Goal: Communication & Community: Answer question/provide support

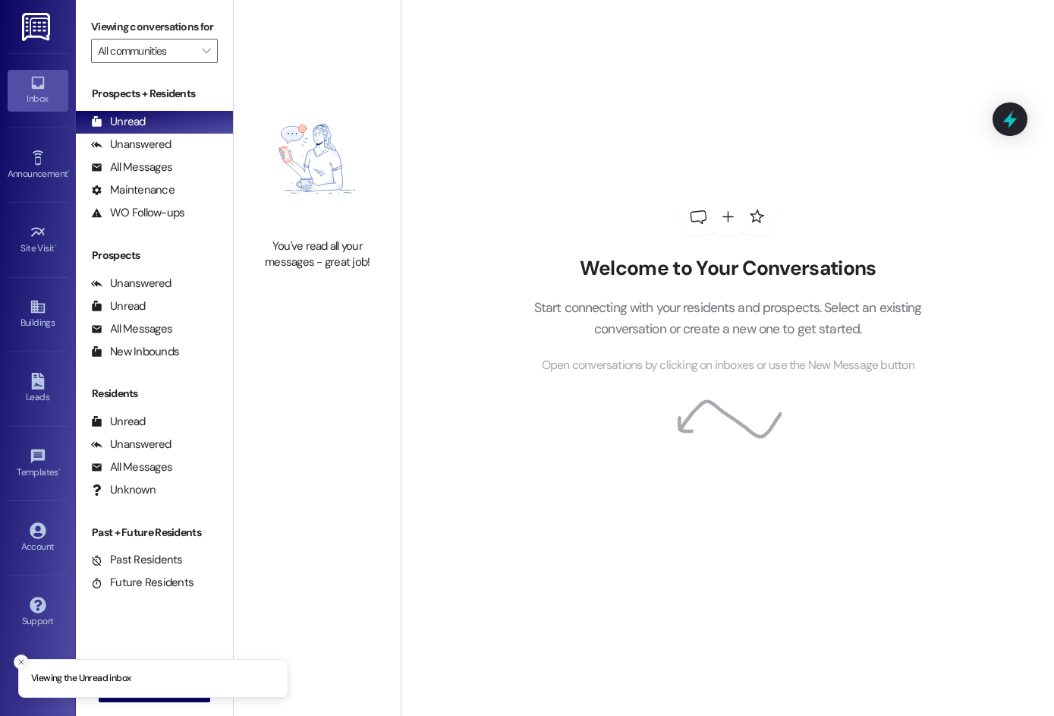
click at [21, 659] on icon "Close toast" at bounding box center [21, 661] width 9 height 9
click at [150, 688] on span "New Message" at bounding box center [163, 690] width 62 height 16
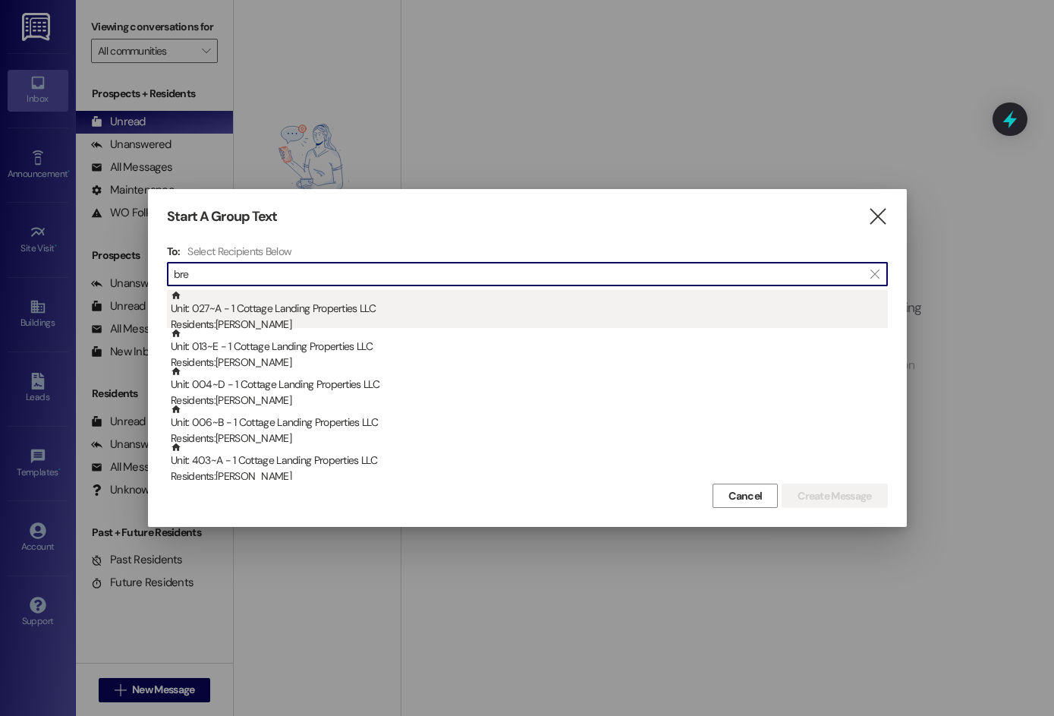
type input "bre"
click at [371, 316] on div "Unit: 027~A - 1 Cottage Landing Properties LLC Residents: [PERSON_NAME]" at bounding box center [529, 311] width 717 height 43
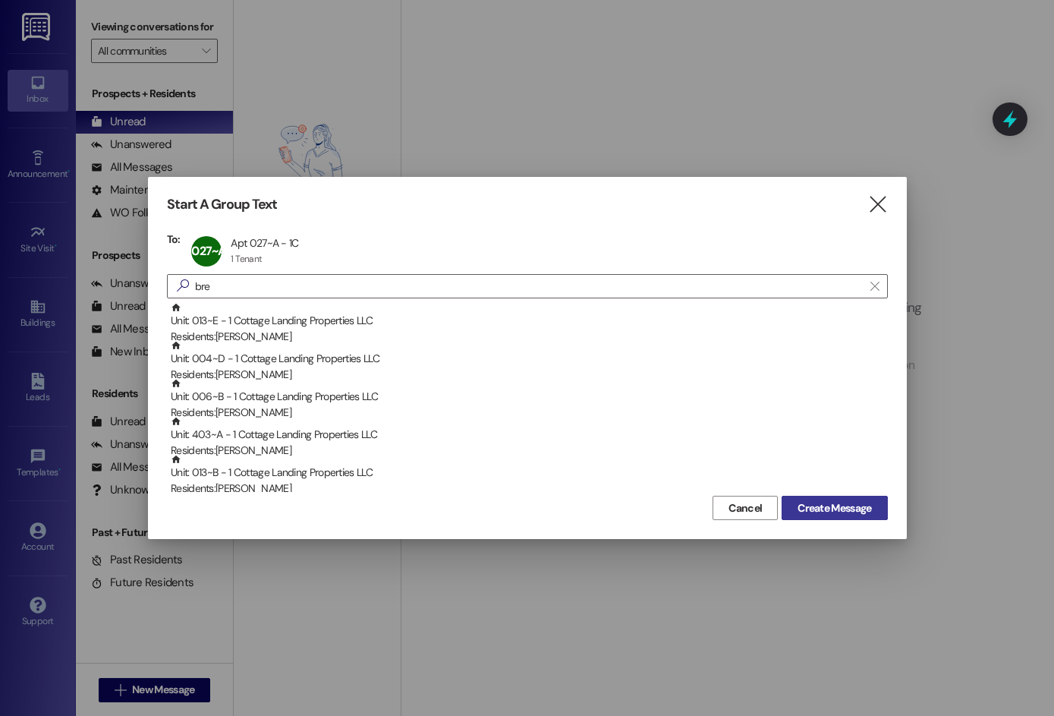
click at [811, 500] on span "Create Message" at bounding box center [835, 508] width 74 height 16
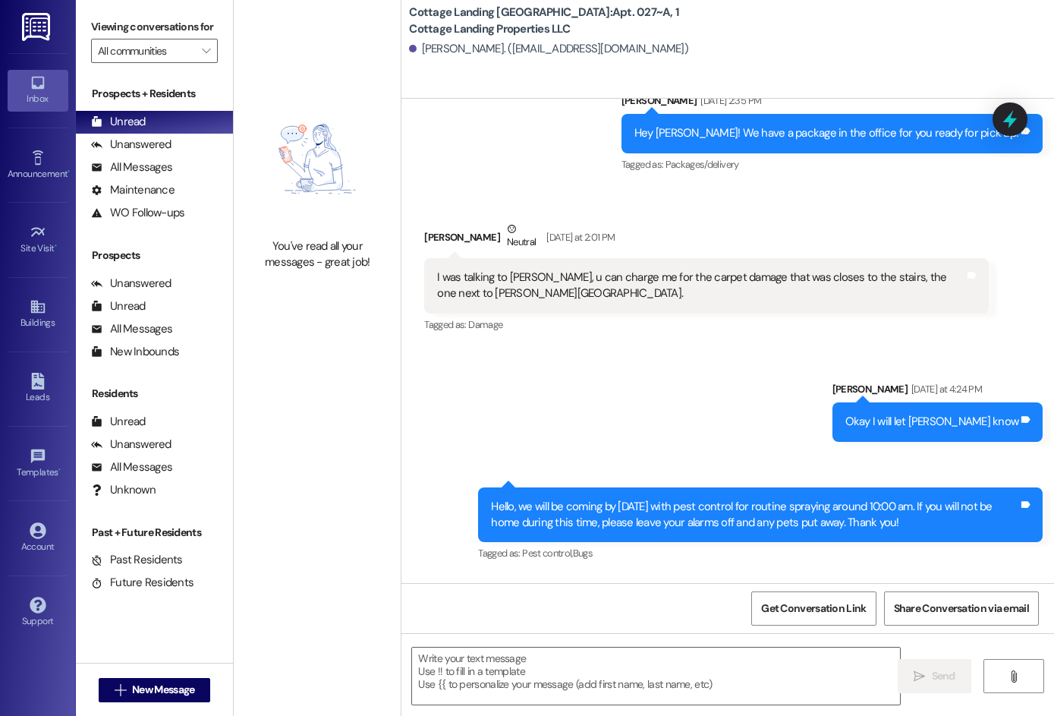
scroll to position [6612, 0]
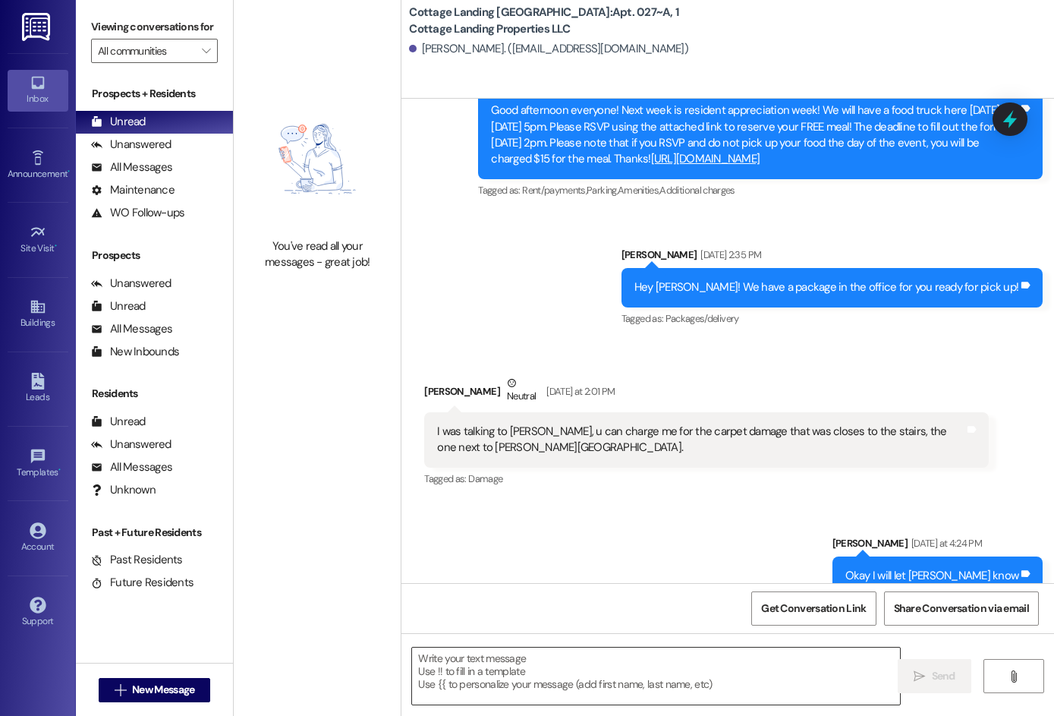
click at [492, 667] on textarea at bounding box center [656, 675] width 488 height 57
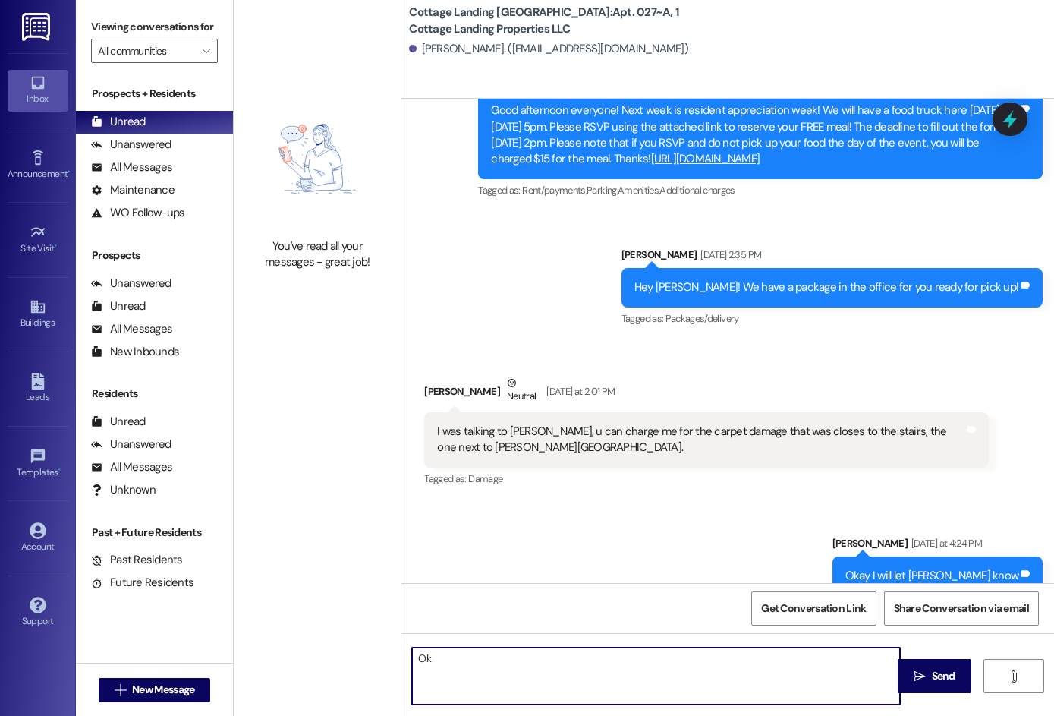
type textarea "O"
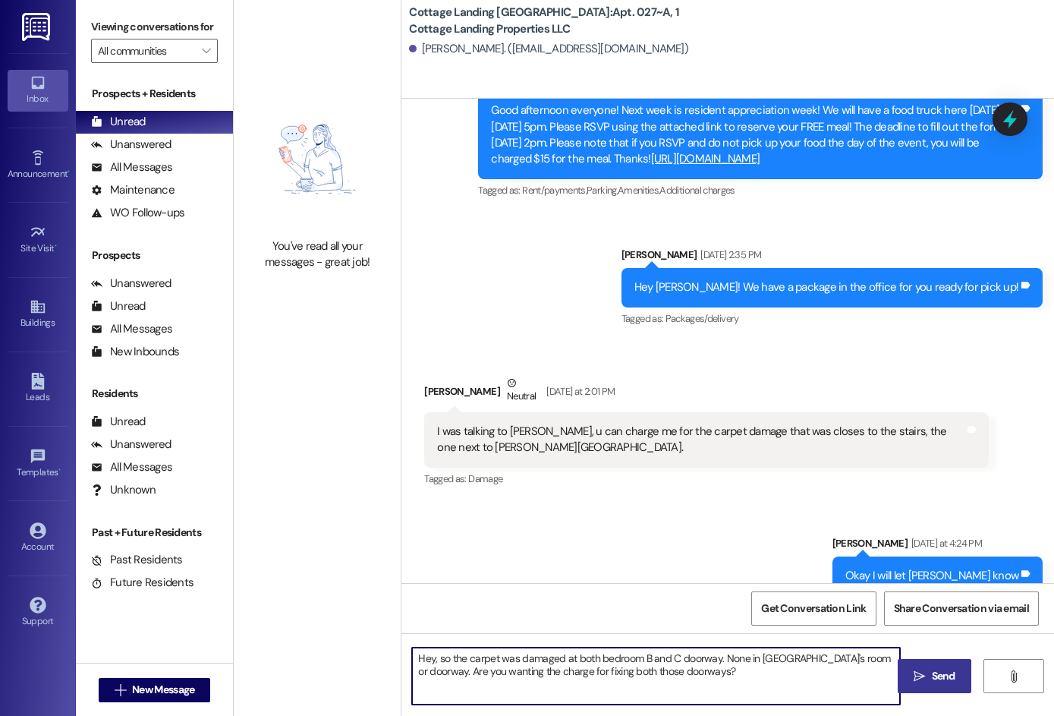
type textarea "Hey, so the carpet was damaged at both bedroom B and C doorway. None in [GEOGRA…"
click at [949, 688] on button " Send" at bounding box center [935, 676] width 74 height 34
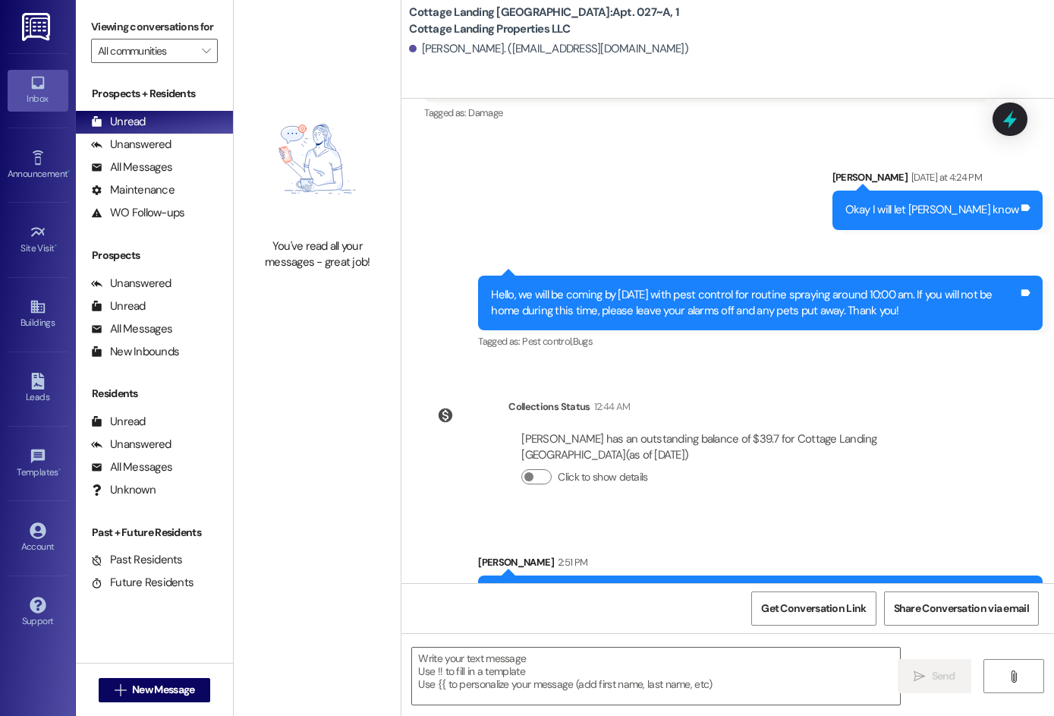
scroll to position [7005, 0]
